Goal: Task Accomplishment & Management: Manage account settings

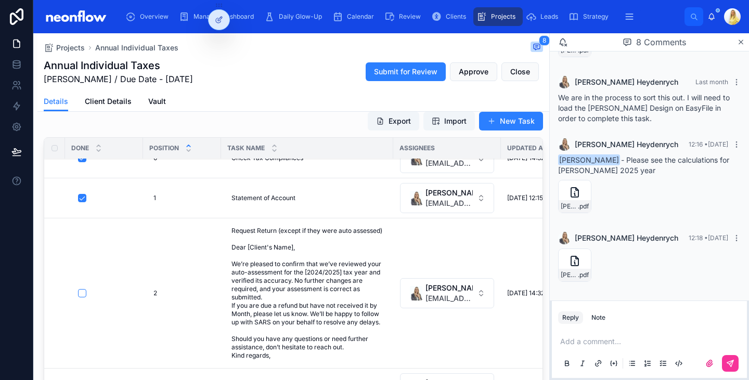
scroll to position [256, 0]
click at [572, 196] on icon at bounding box center [574, 192] width 12 height 12
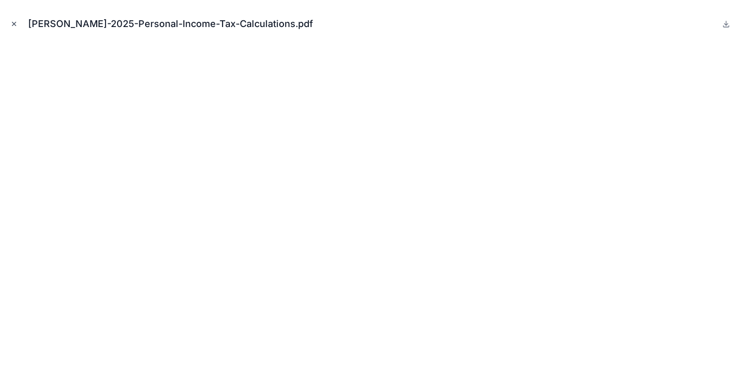
click at [15, 27] on icon "Close modal" at bounding box center [13, 23] width 7 height 7
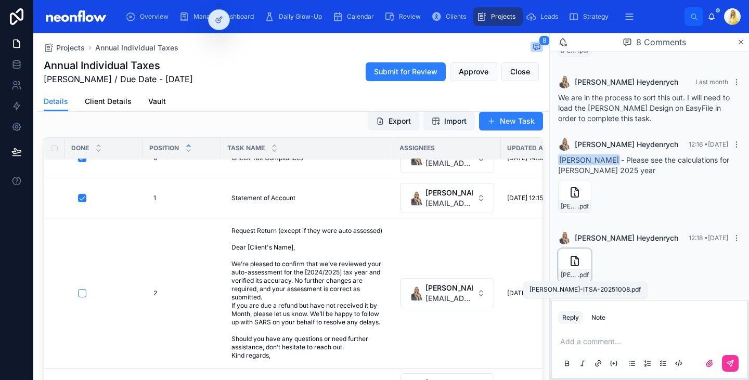
click at [567, 276] on span "[PERSON_NAME]-ITSA-20251008" at bounding box center [568, 275] width 17 height 8
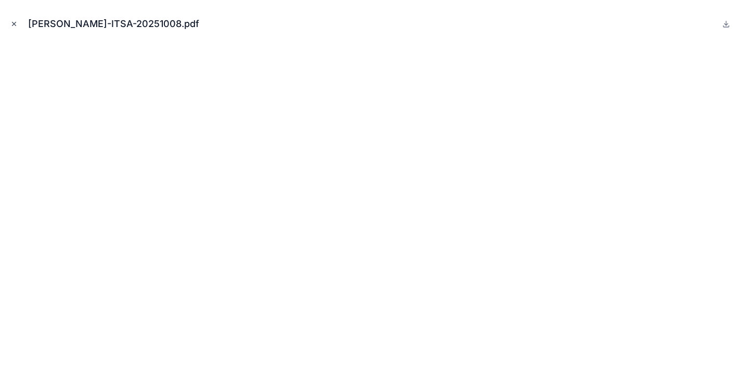
click at [14, 22] on icon "Close modal" at bounding box center [13, 23] width 7 height 7
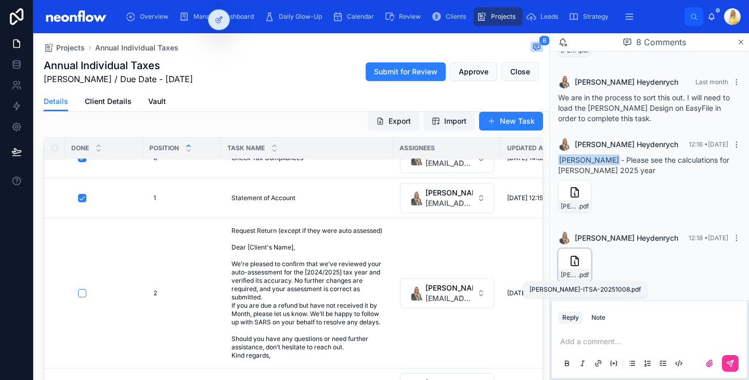
click at [563, 277] on span "[PERSON_NAME]-ITSA-20251008" at bounding box center [568, 275] width 17 height 8
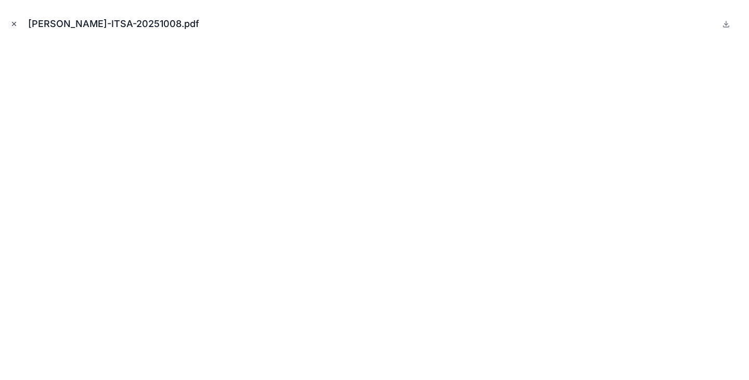
click at [15, 26] on icon "Close modal" at bounding box center [13, 23] width 7 height 7
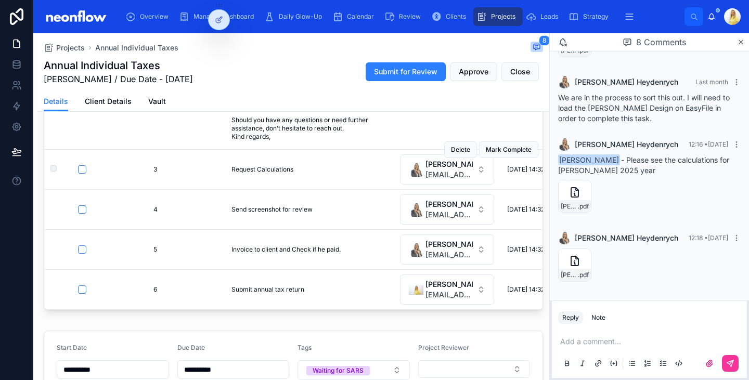
scroll to position [242, 0]
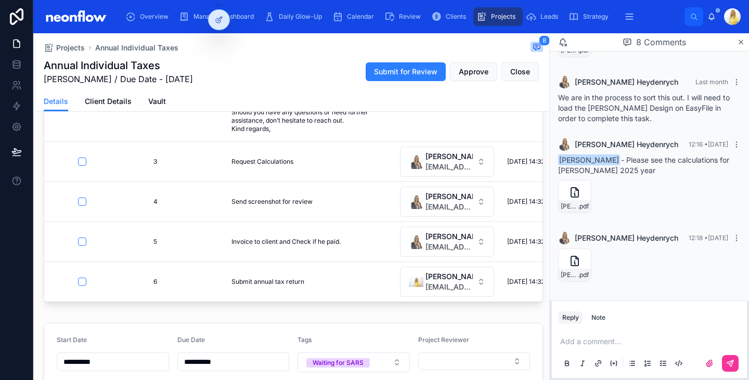
click at [579, 348] on div "Add a comment..." at bounding box center [649, 352] width 182 height 44
click at [580, 346] on p at bounding box center [651, 341] width 182 height 10
click at [80, 278] on button "button" at bounding box center [82, 282] width 8 height 8
click at [593, 337] on p at bounding box center [651, 341] width 182 height 10
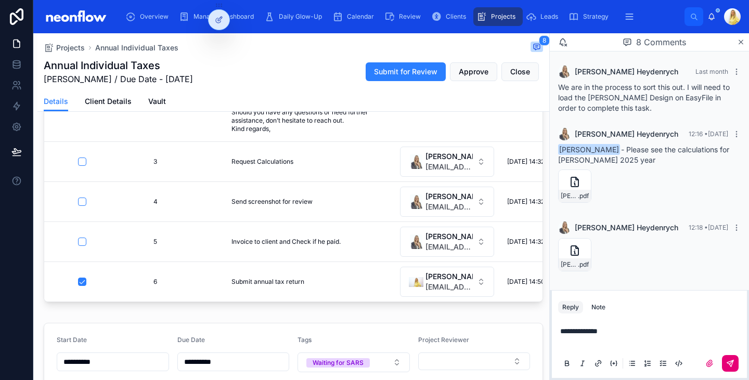
click at [736, 366] on button at bounding box center [730, 363] width 17 height 17
